Goal: Task Accomplishment & Management: Use online tool/utility

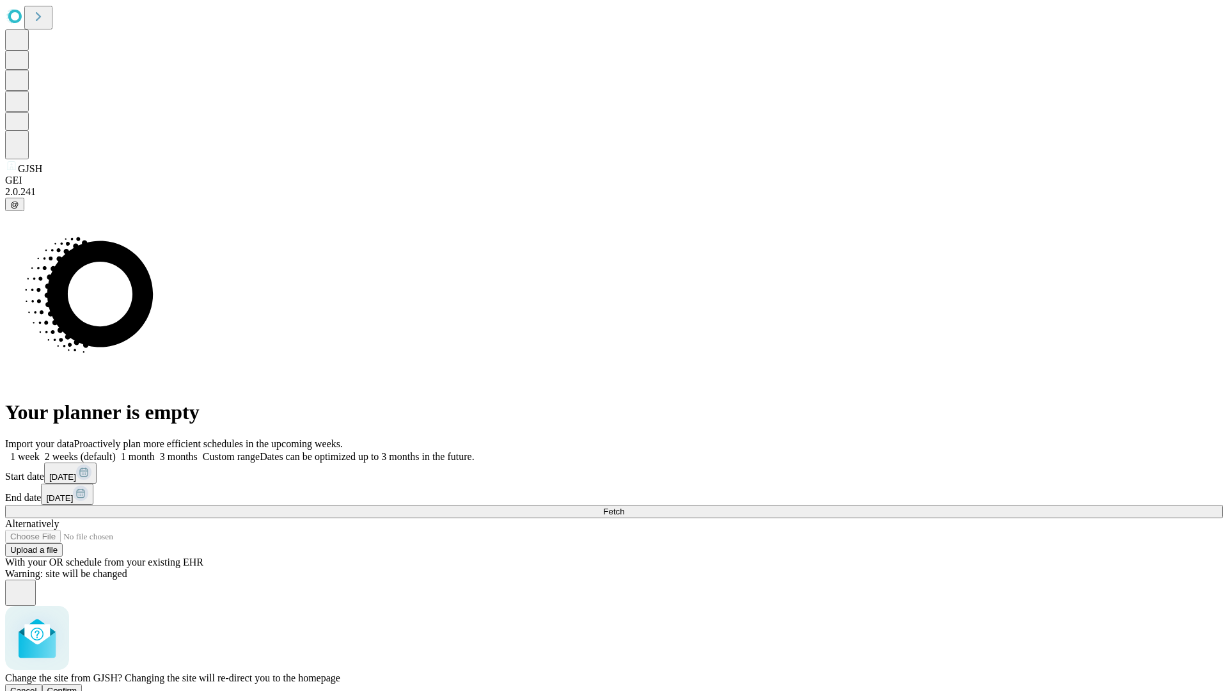
click at [77, 685] on span "Confirm" at bounding box center [62, 690] width 30 height 10
click at [116, 451] on label "2 weeks (default)" at bounding box center [78, 456] width 76 height 11
click at [624, 506] on span "Fetch" at bounding box center [613, 511] width 21 height 10
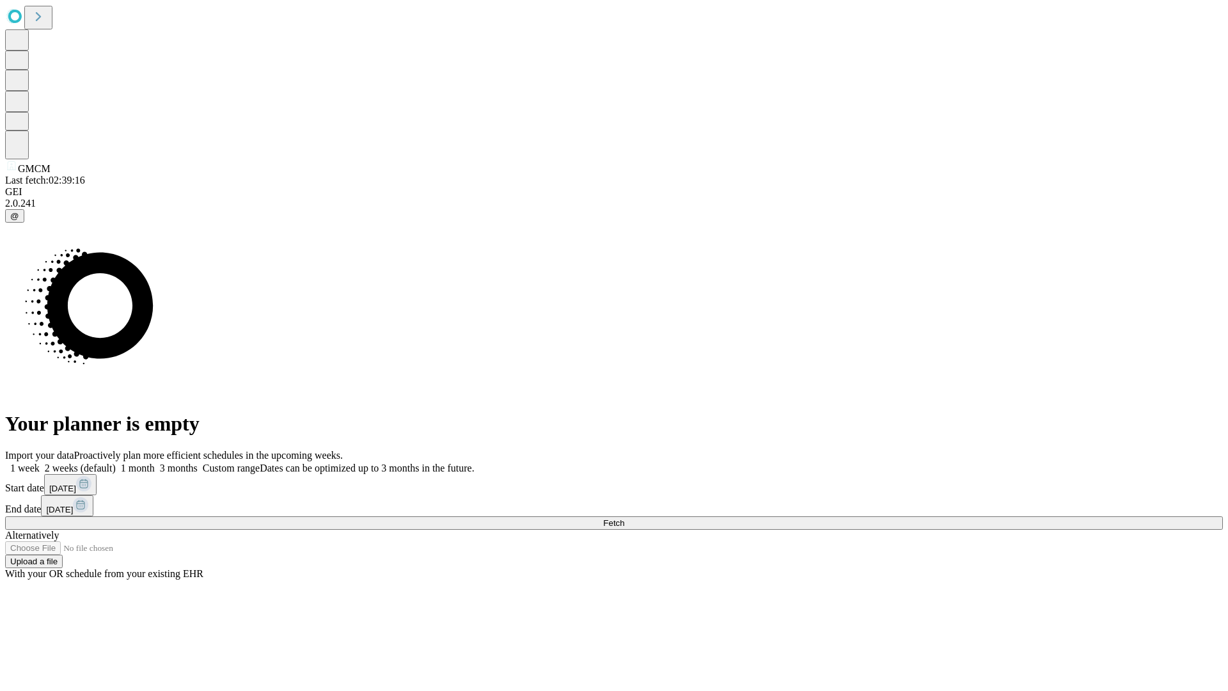
click at [624, 518] on span "Fetch" at bounding box center [613, 523] width 21 height 10
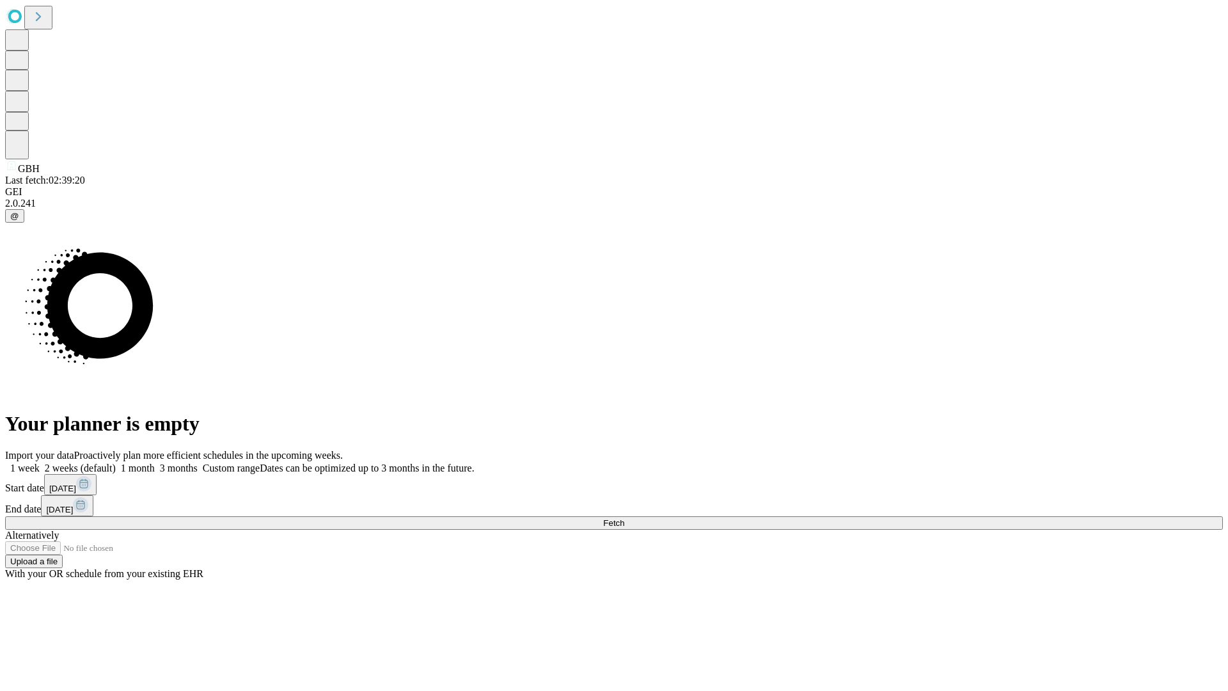
click at [116, 462] on label "2 weeks (default)" at bounding box center [78, 467] width 76 height 11
click at [624, 518] on span "Fetch" at bounding box center [613, 523] width 21 height 10
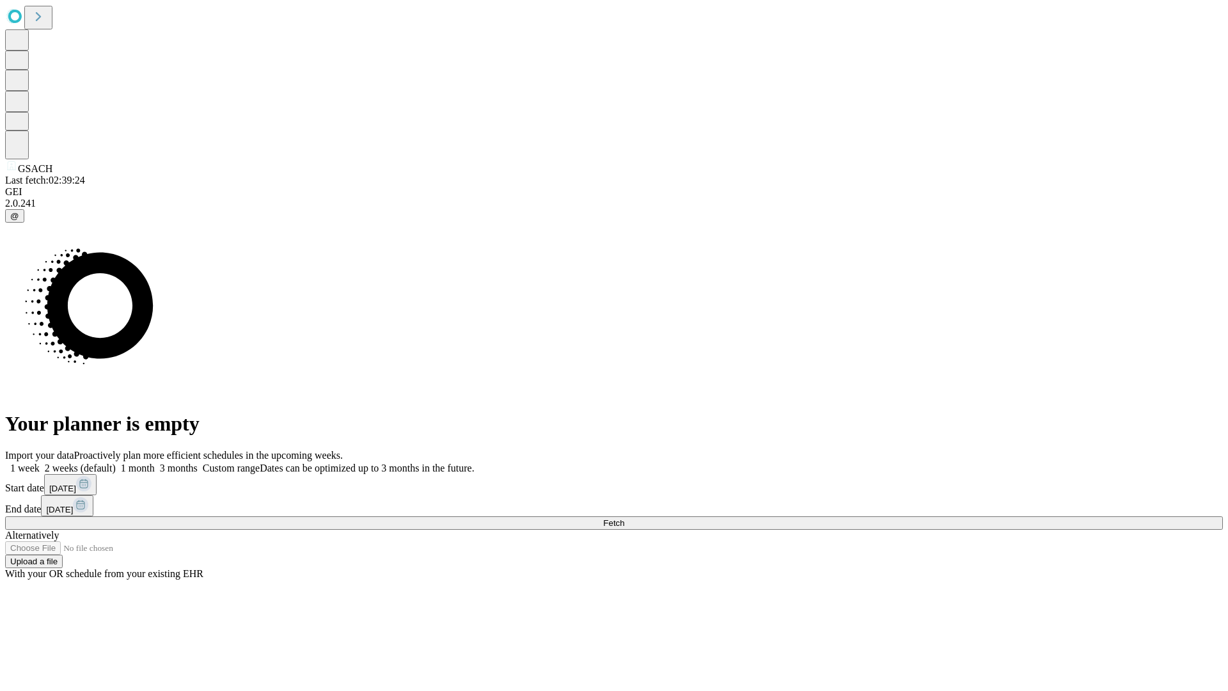
click at [116, 462] on label "2 weeks (default)" at bounding box center [78, 467] width 76 height 11
click at [624, 518] on span "Fetch" at bounding box center [613, 523] width 21 height 10
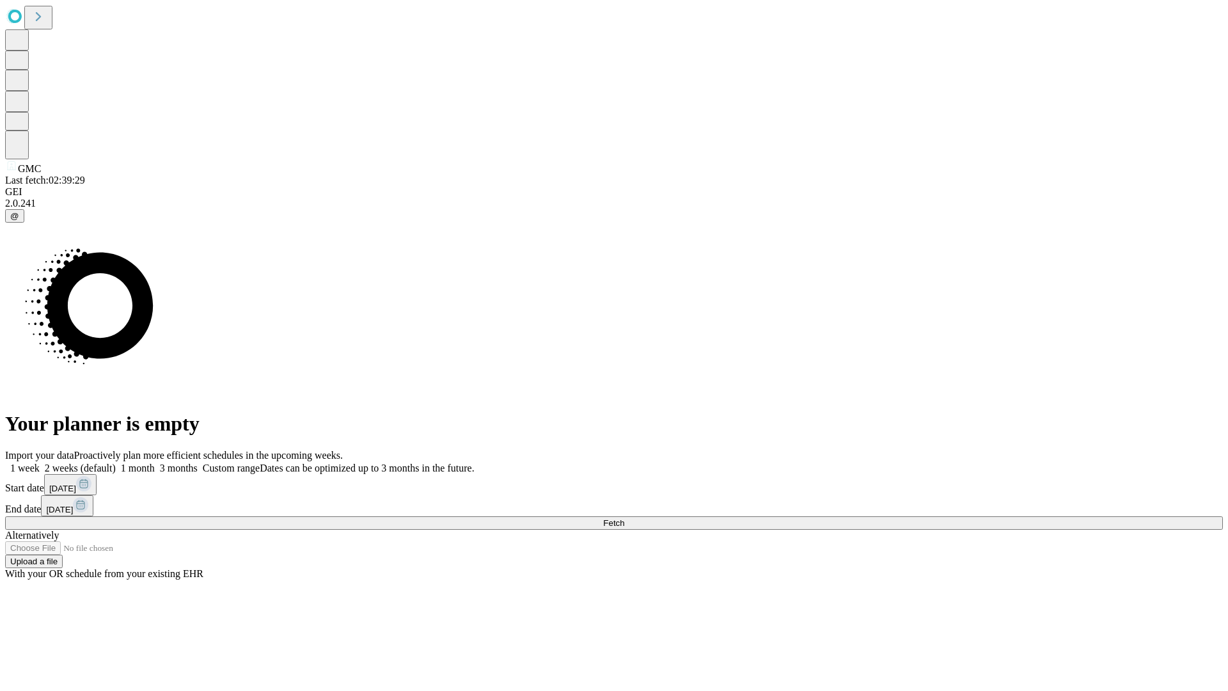
click at [624, 518] on span "Fetch" at bounding box center [613, 523] width 21 height 10
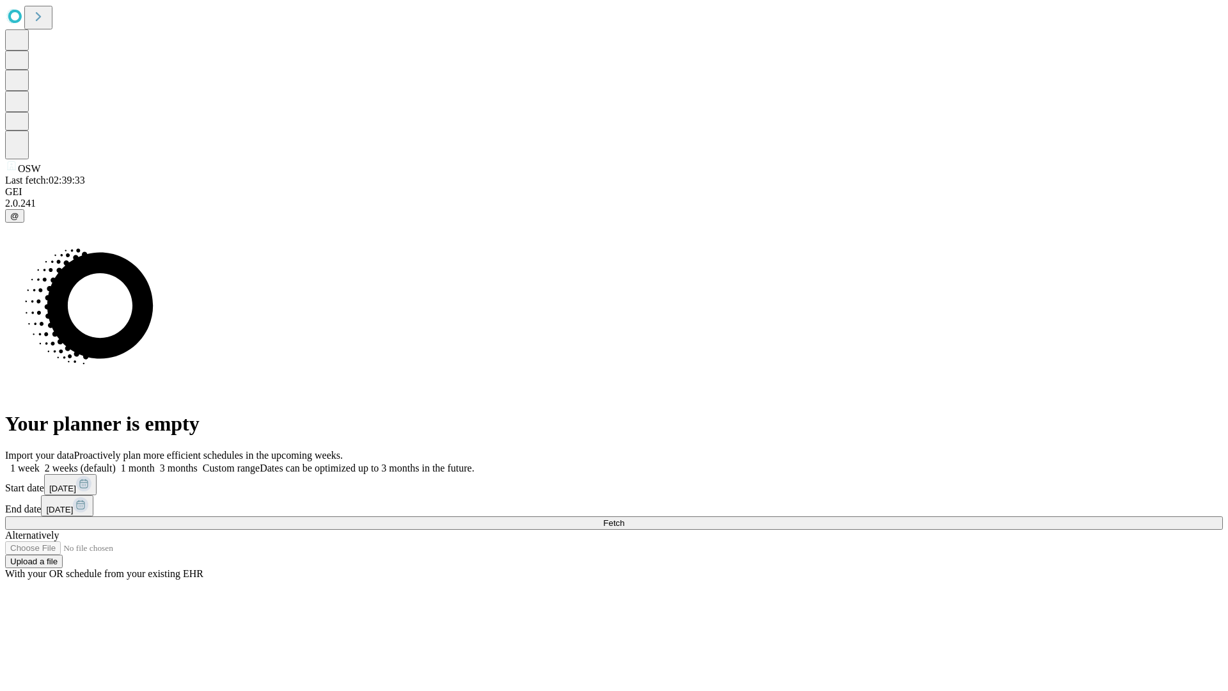
click at [116, 462] on label "2 weeks (default)" at bounding box center [78, 467] width 76 height 11
click at [624, 518] on span "Fetch" at bounding box center [613, 523] width 21 height 10
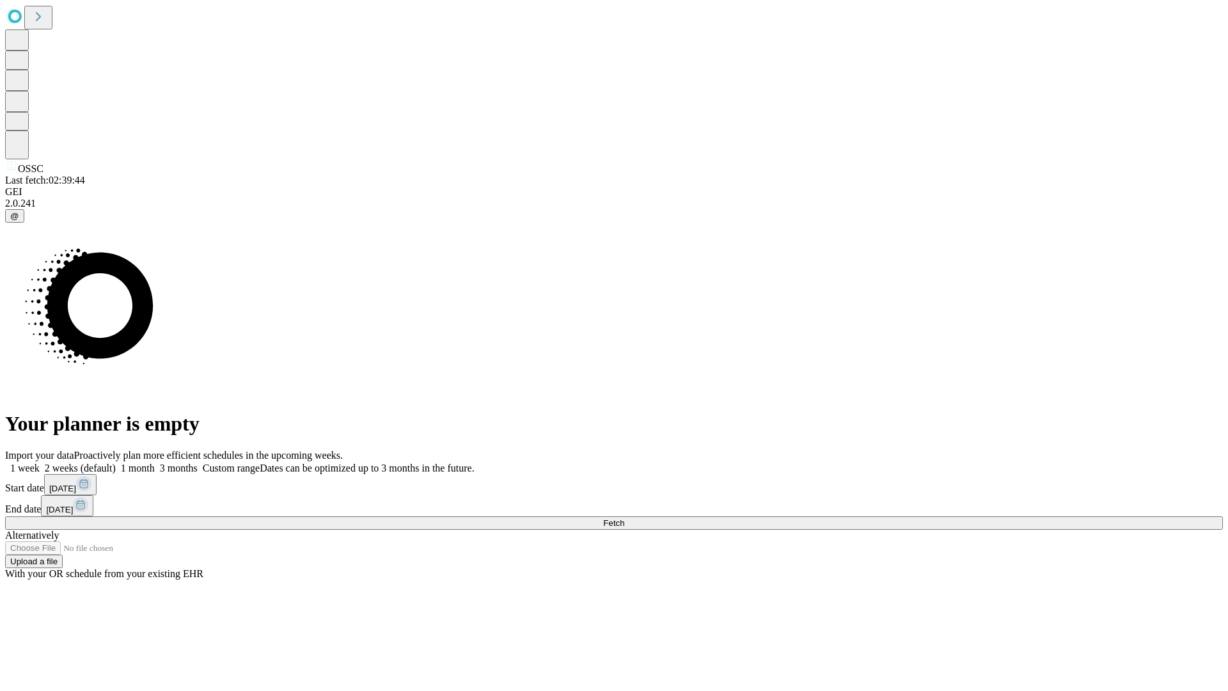
click at [116, 462] on label "2 weeks (default)" at bounding box center [78, 467] width 76 height 11
click at [624, 518] on span "Fetch" at bounding box center [613, 523] width 21 height 10
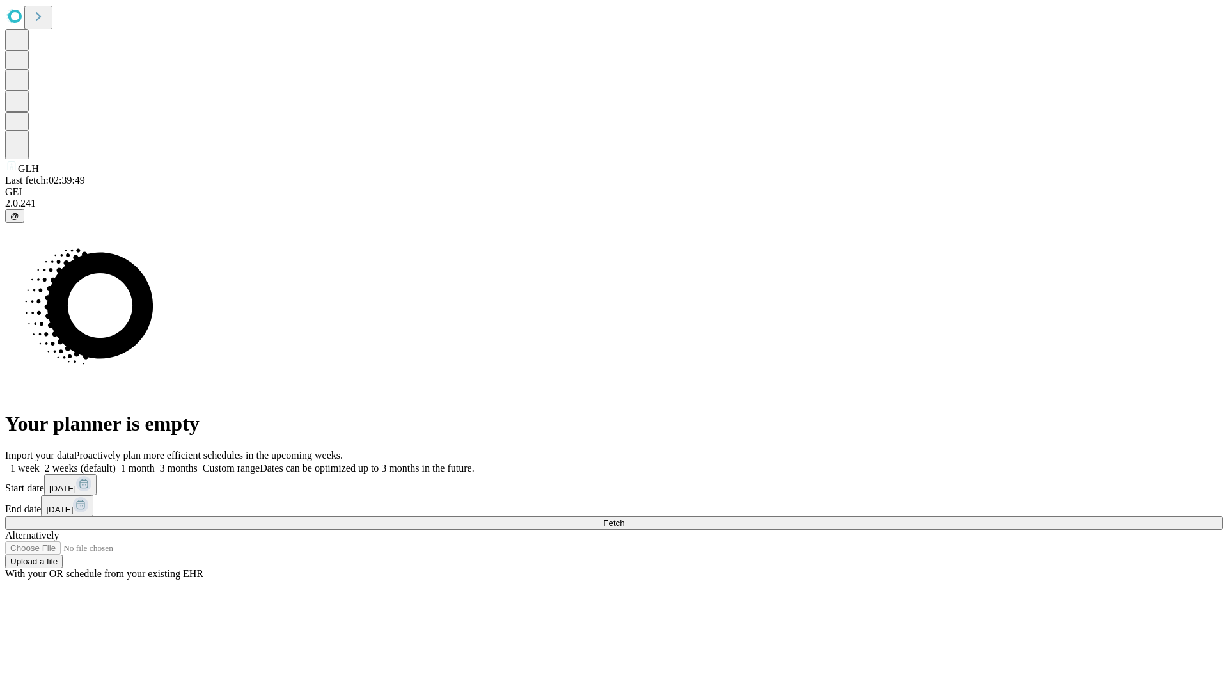
click at [116, 462] on label "2 weeks (default)" at bounding box center [78, 467] width 76 height 11
click at [624, 518] on span "Fetch" at bounding box center [613, 523] width 21 height 10
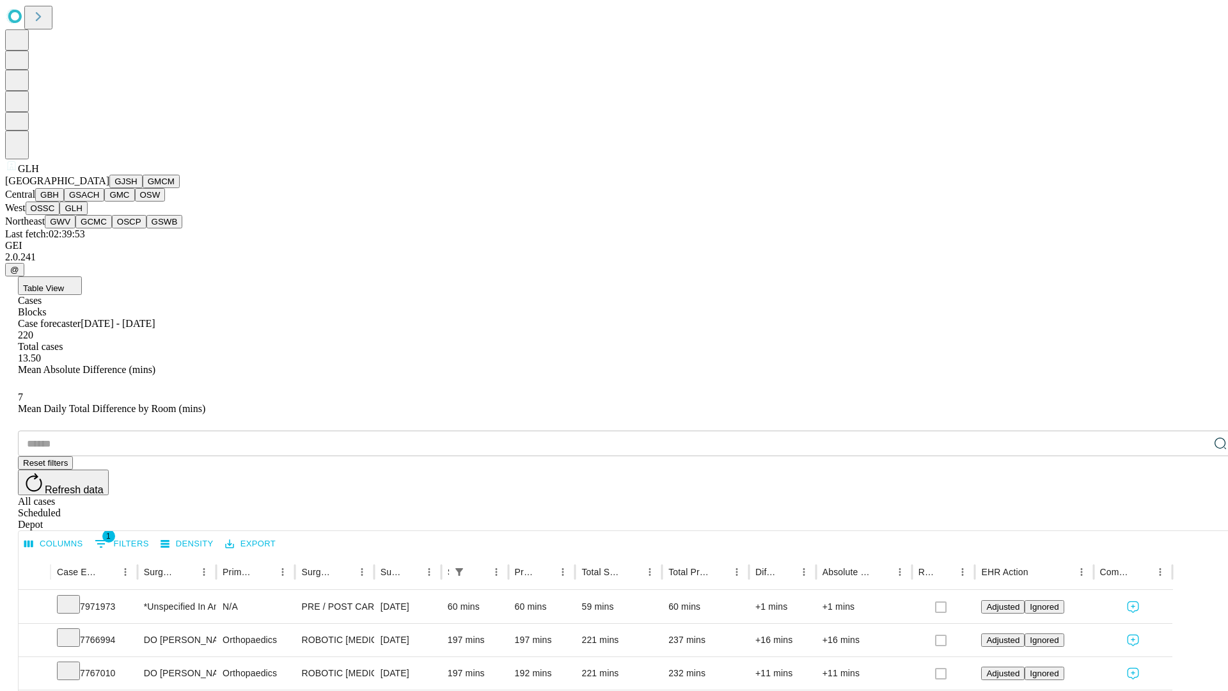
click at [75, 228] on button "GWV" at bounding box center [60, 221] width 31 height 13
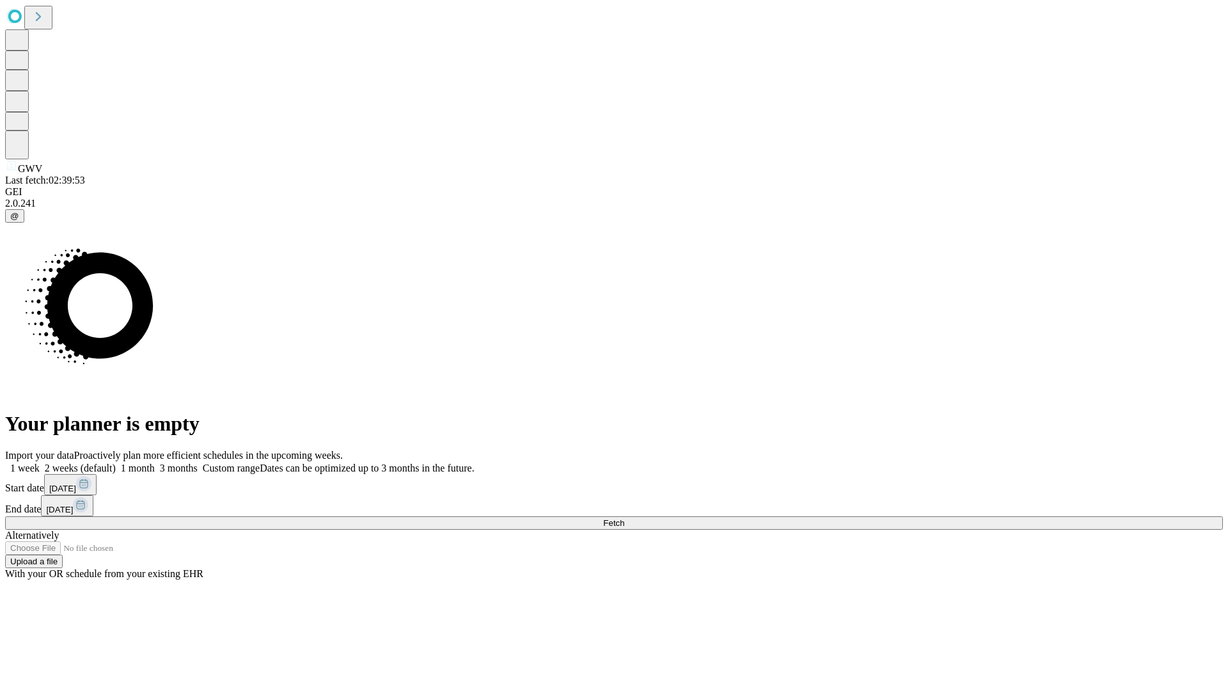
click at [116, 462] on label "2 weeks (default)" at bounding box center [78, 467] width 76 height 11
click at [624, 518] on span "Fetch" at bounding box center [613, 523] width 21 height 10
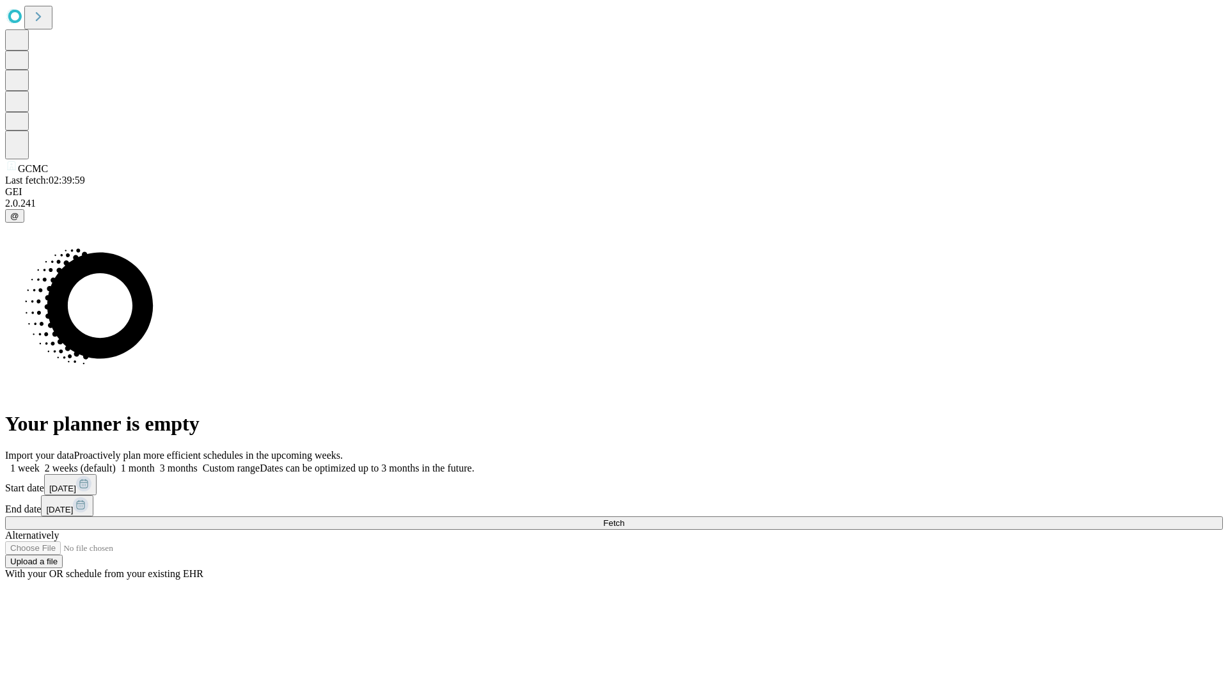
click at [116, 462] on label "2 weeks (default)" at bounding box center [78, 467] width 76 height 11
click at [624, 518] on span "Fetch" at bounding box center [613, 523] width 21 height 10
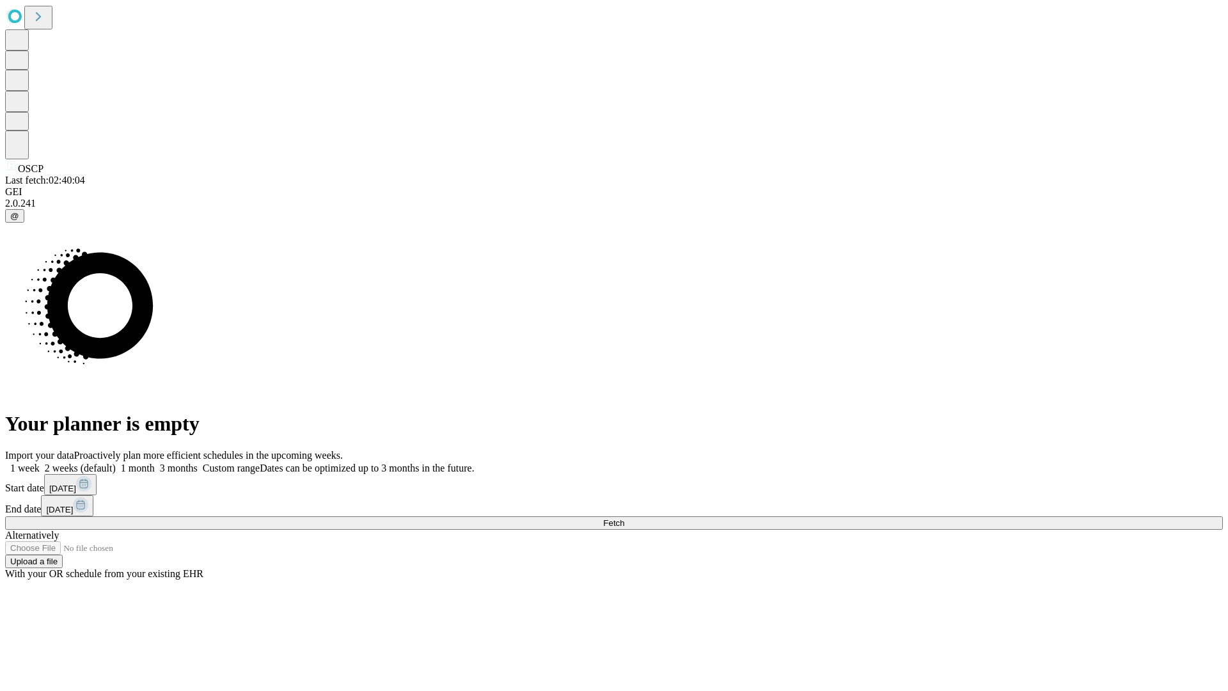
click at [116, 462] on label "2 weeks (default)" at bounding box center [78, 467] width 76 height 11
click at [624, 518] on span "Fetch" at bounding box center [613, 523] width 21 height 10
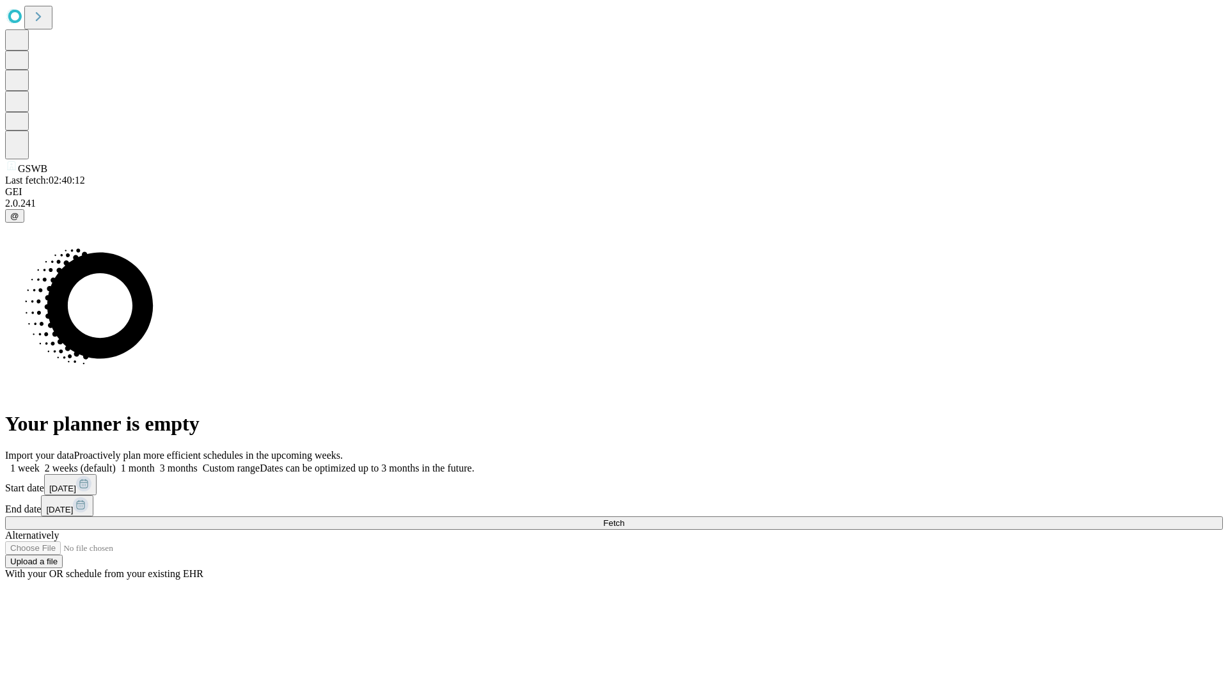
click at [116, 462] on label "2 weeks (default)" at bounding box center [78, 467] width 76 height 11
click at [624, 518] on span "Fetch" at bounding box center [613, 523] width 21 height 10
